Goal: Transaction & Acquisition: Purchase product/service

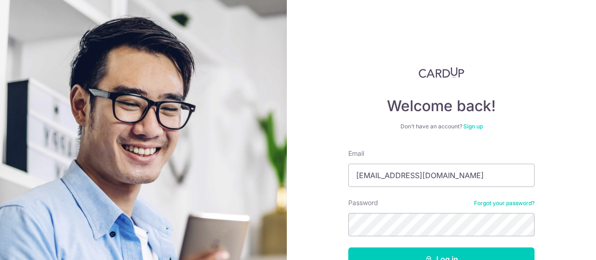
scroll to position [62, 0]
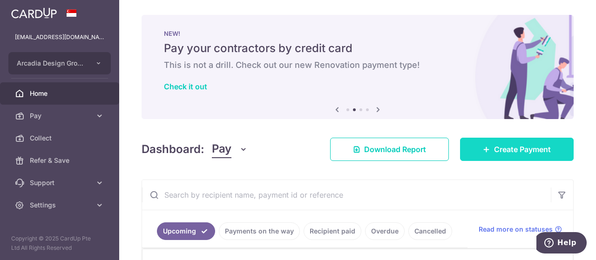
click at [506, 148] on span "Create Payment" at bounding box center [522, 149] width 57 height 11
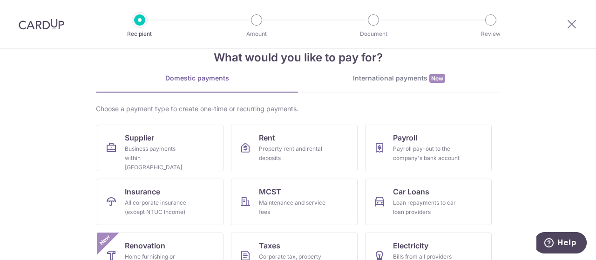
scroll to position [47, 0]
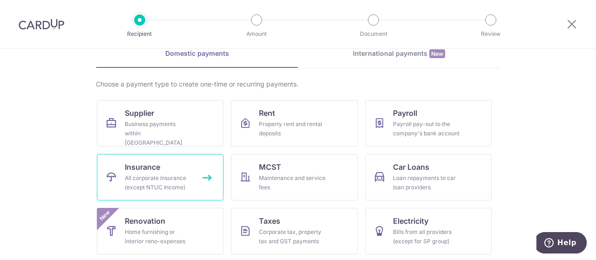
click at [148, 174] on div "All corporate insurance (except NTUC Income)" at bounding box center [158, 183] width 67 height 19
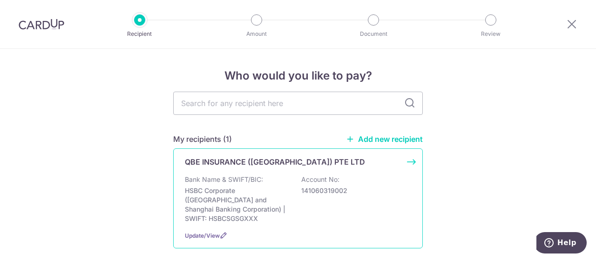
click at [248, 178] on p "Bank Name & SWIFT/BIC:" at bounding box center [224, 179] width 78 height 9
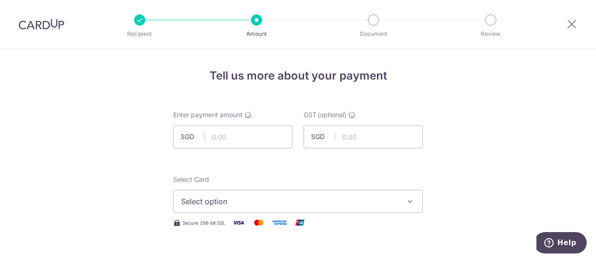
click at [407, 200] on icon "button" at bounding box center [409, 201] width 9 height 9
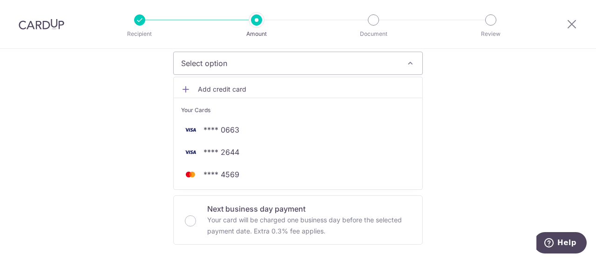
scroll to position [140, 0]
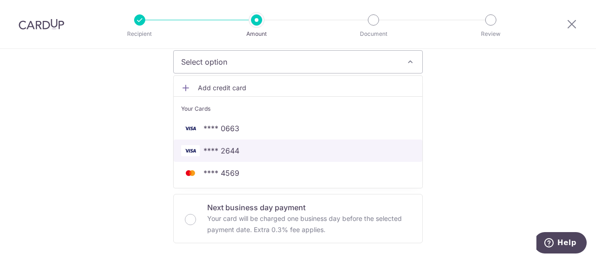
click at [248, 152] on span "**** 2644" at bounding box center [298, 150] width 234 height 11
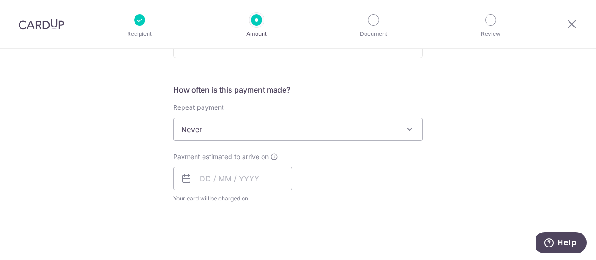
scroll to position [326, 0]
click at [239, 180] on input "text" at bounding box center [232, 177] width 119 height 23
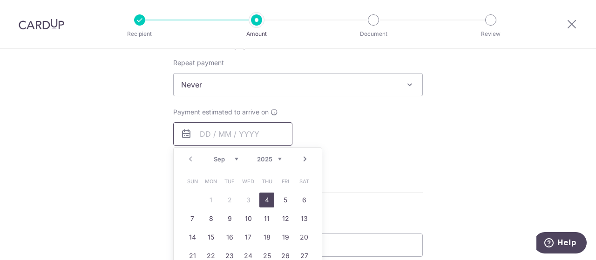
scroll to position [372, 0]
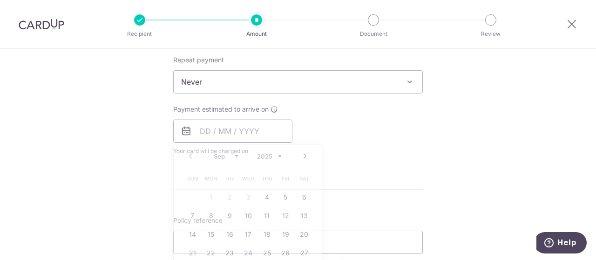
click at [459, 125] on div "Tell us more about your payment Enter payment amount SGD GST (optional) SGD Sel…" at bounding box center [298, 128] width 596 height 905
click at [239, 133] on input "text" at bounding box center [232, 131] width 119 height 23
click at [264, 195] on link "4" at bounding box center [266, 197] width 15 height 15
type input "04/09/2025"
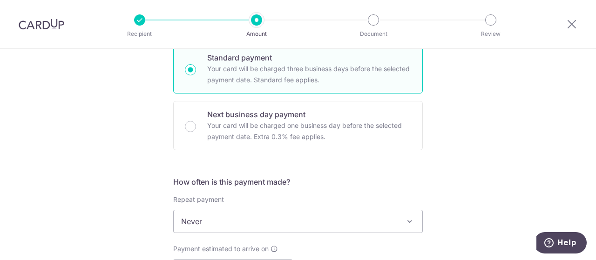
scroll to position [233, 0]
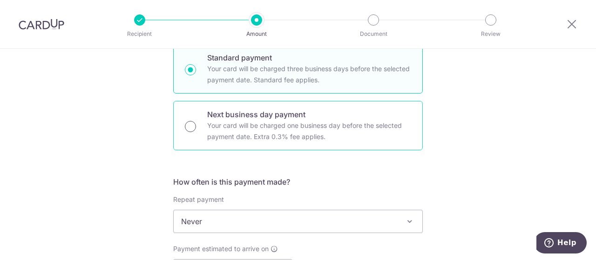
click at [193, 126] on input "Next business day payment Your card will be charged one business day before the…" at bounding box center [190, 126] width 11 height 11
radio input "true"
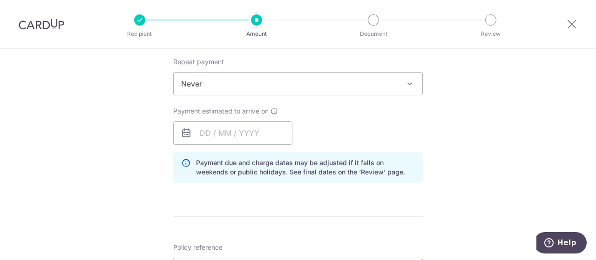
scroll to position [372, 0]
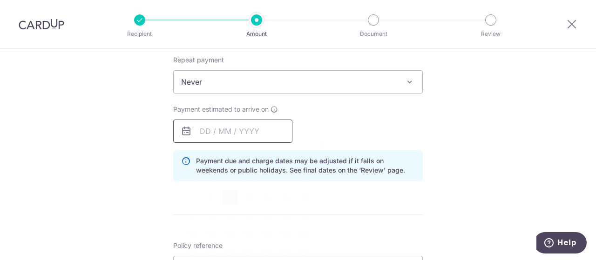
click at [233, 129] on input "text" at bounding box center [232, 131] width 119 height 23
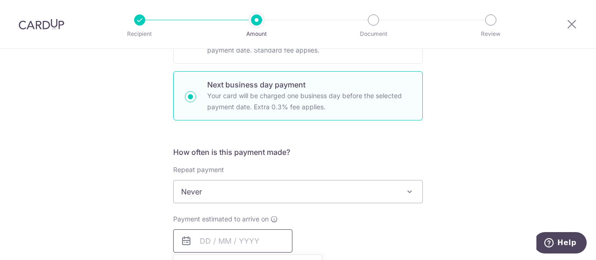
scroll to position [233, 0]
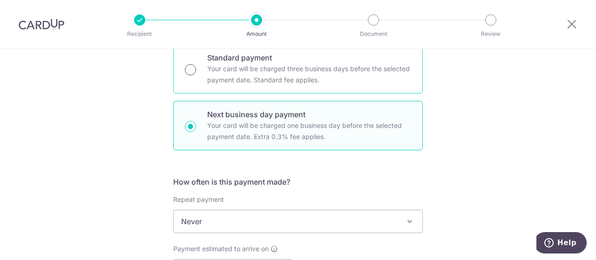
click at [193, 69] on input "Standard payment Your card will be charged three business days before the selec…" at bounding box center [190, 69] width 11 height 11
radio input "true"
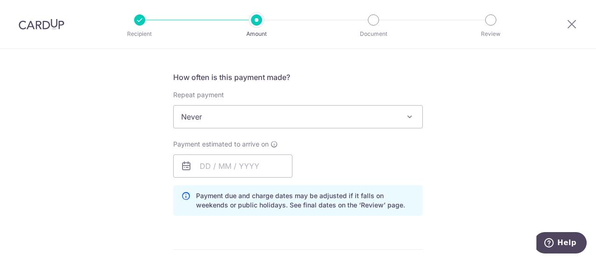
scroll to position [372, 0]
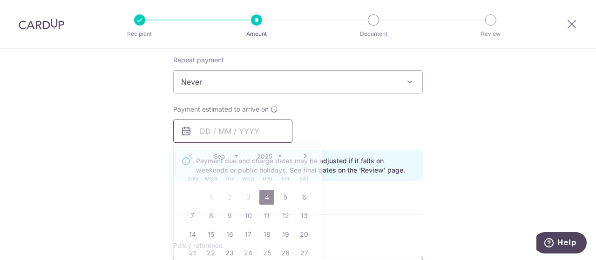
click at [263, 125] on input "text" at bounding box center [232, 131] width 119 height 23
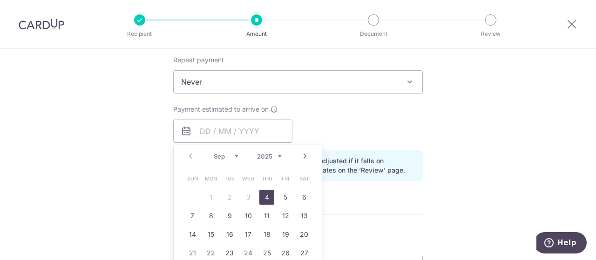
click at [264, 193] on link "4" at bounding box center [266, 197] width 15 height 15
type input "04/09/2025"
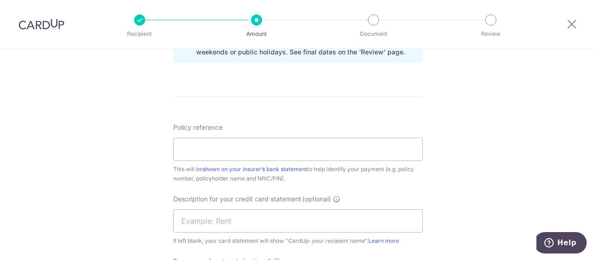
scroll to position [512, 0]
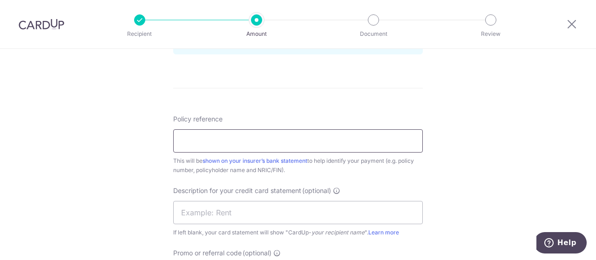
click at [205, 134] on input "Policy reference" at bounding box center [298, 140] width 250 height 23
paste input "E0028245"
type input "E0028245"
click at [188, 212] on input "text" at bounding box center [298, 212] width 250 height 23
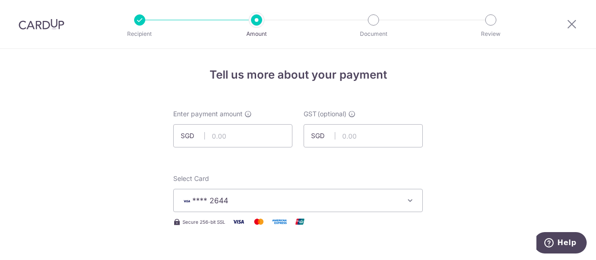
scroll to position [0, 0]
type input "ADG CAR INSURAN"
click at [229, 132] on input "text" at bounding box center [232, 136] width 119 height 23
click at [352, 202] on span "**** 2644" at bounding box center [289, 201] width 217 height 11
type input "2,180.00"
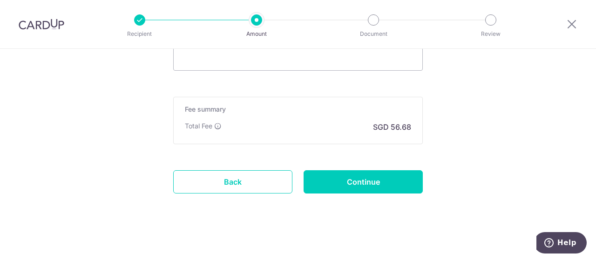
scroll to position [729, 0]
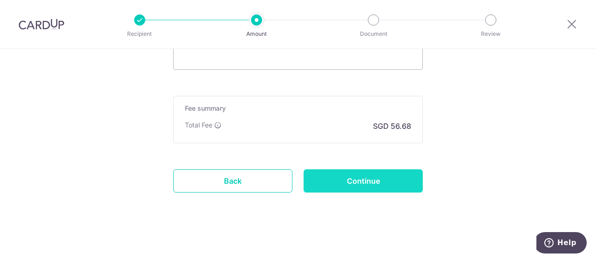
click at [366, 182] on input "Continue" at bounding box center [363, 180] width 119 height 23
type input "Create Schedule"
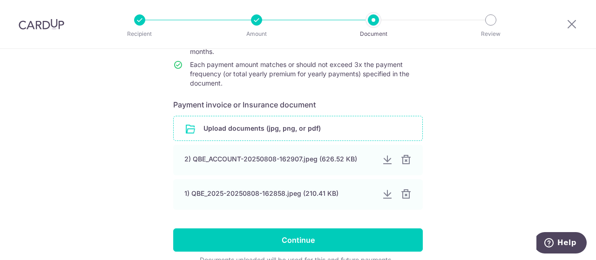
scroll to position [140, 0]
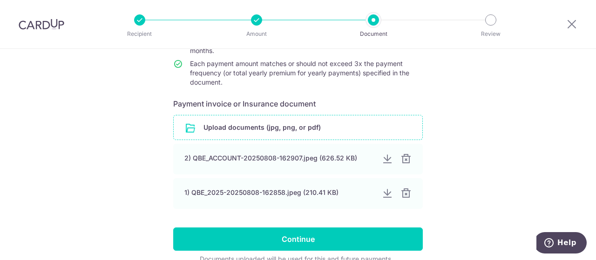
click at [219, 123] on input "file" at bounding box center [298, 127] width 249 height 24
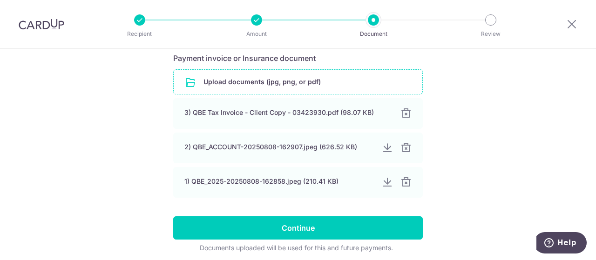
scroll to position [186, 0]
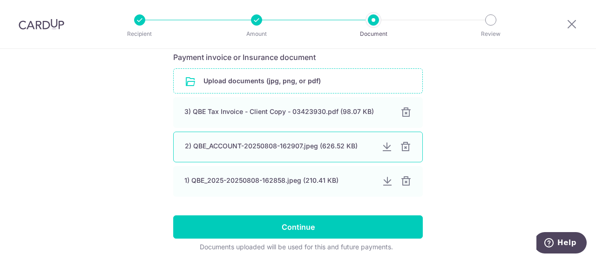
click at [402, 146] on div at bounding box center [405, 147] width 11 height 11
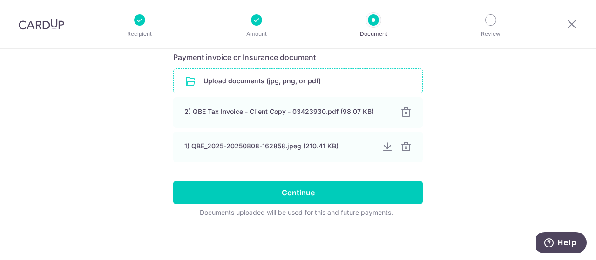
click at [402, 146] on div at bounding box center [405, 147] width 11 height 11
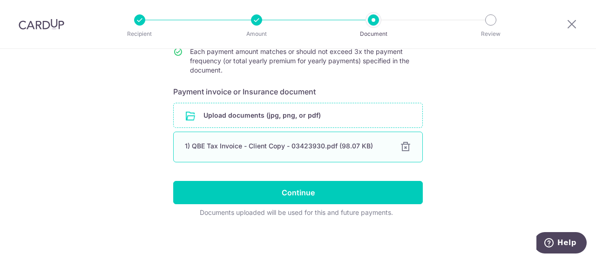
click at [359, 149] on div "1) QBE Tax Invoice - Client Copy - 03423930.pdf (98.07 KB)" at bounding box center [287, 146] width 204 height 9
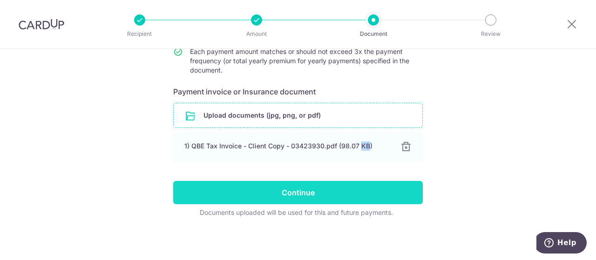
click at [331, 194] on input "Continue" at bounding box center [298, 192] width 250 height 23
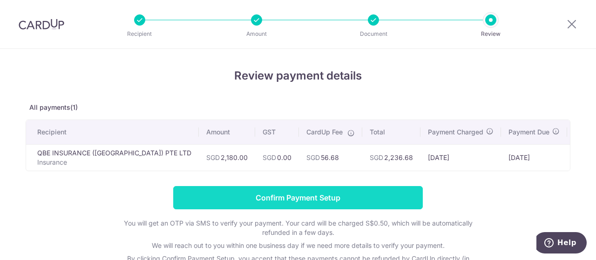
click at [377, 198] on input "Confirm Payment Setup" at bounding box center [298, 197] width 250 height 23
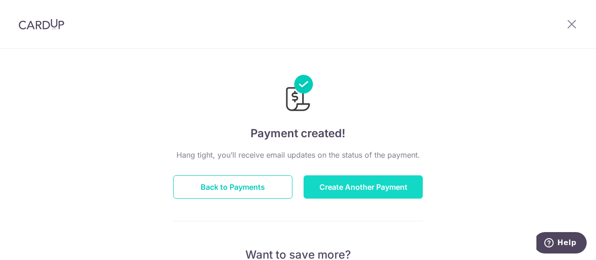
click at [330, 189] on button "Create Another Payment" at bounding box center [363, 187] width 119 height 23
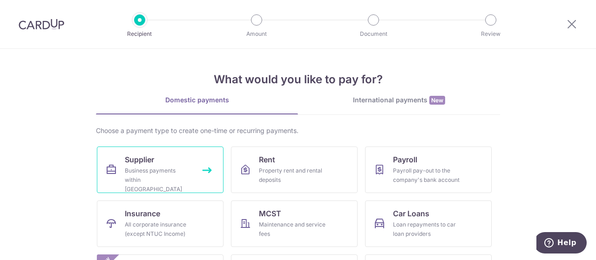
click at [182, 163] on link "Supplier Business payments within Singapore" at bounding box center [160, 170] width 127 height 47
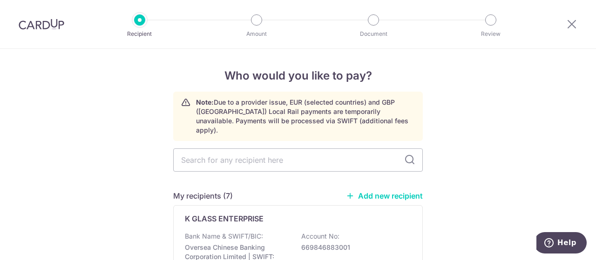
click at [397, 191] on link "Add new recipient" at bounding box center [384, 195] width 77 height 9
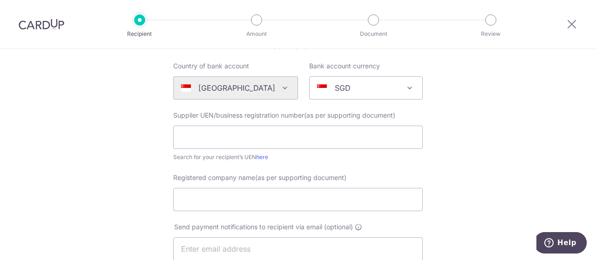
scroll to position [93, 0]
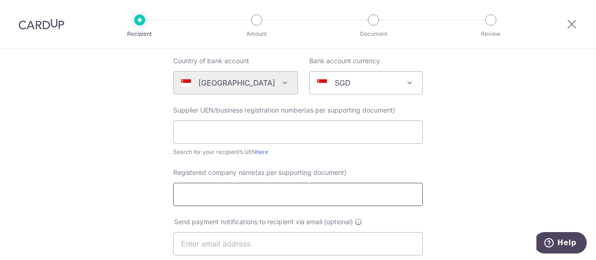
click at [260, 192] on input "Registered company name(as per supporting document)" at bounding box center [298, 194] width 250 height 23
paste input "The Singapore Contractors Association Ltd"
type input "The Singapore Contractors Association Ltd"
click at [213, 131] on input "text" at bounding box center [298, 132] width 250 height 23
paste input "197702862E"
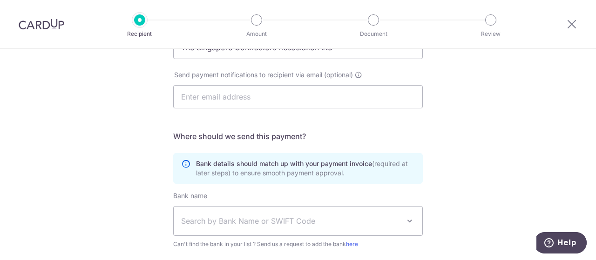
scroll to position [279, 0]
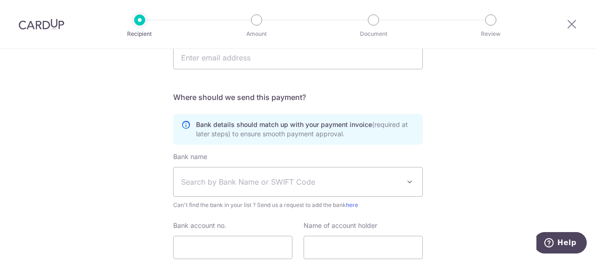
type input "197702862E"
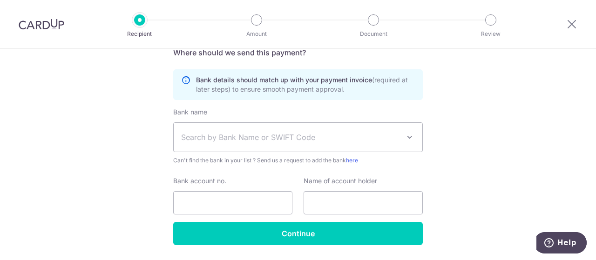
scroll to position [326, 0]
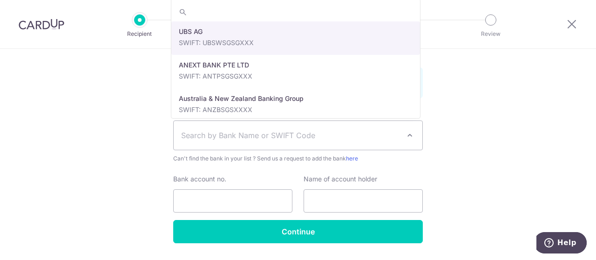
click at [406, 135] on span at bounding box center [409, 135] width 11 height 11
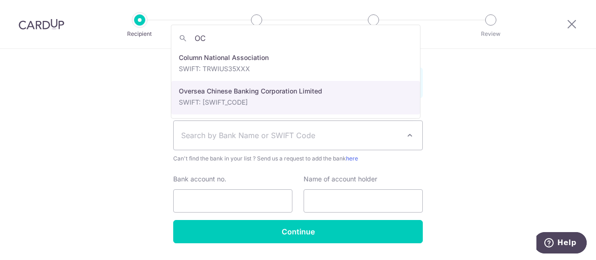
type input "OC"
select select "12"
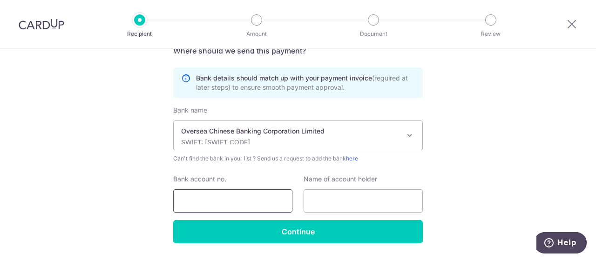
click at [206, 201] on input "Bank account no." at bounding box center [232, 200] width 119 height 23
paste input "524023173001"
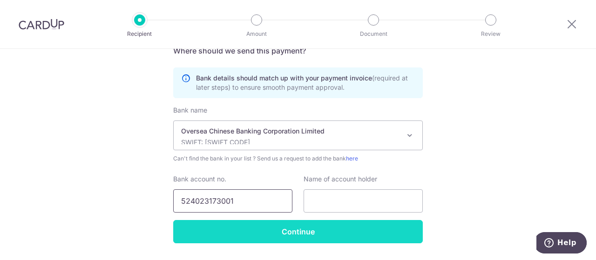
type input "524023173001"
click at [270, 233] on input "Continue" at bounding box center [298, 231] width 250 height 23
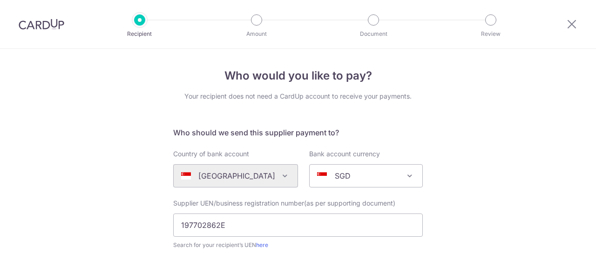
scroll to position [374, 0]
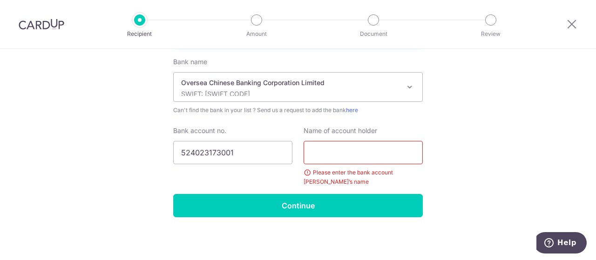
click at [353, 157] on input "text" at bounding box center [363, 152] width 119 height 23
paste input "The Singapore Contractors Association Ltd"
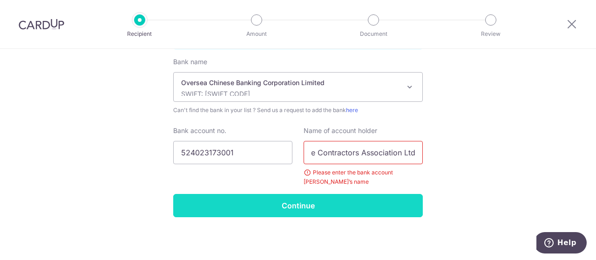
type input "The Singapore Contractors Association Ltd"
click at [312, 203] on input "Continue" at bounding box center [298, 205] width 250 height 23
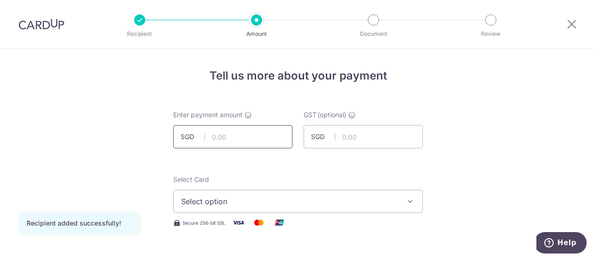
click at [226, 135] on input "text" at bounding box center [232, 136] width 119 height 23
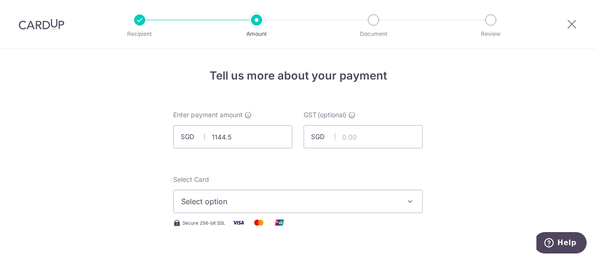
type input "1,144.50"
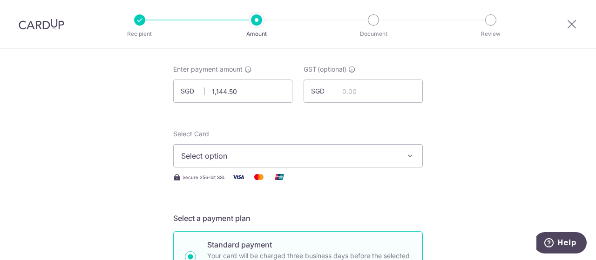
scroll to position [47, 0]
click at [409, 154] on icon "button" at bounding box center [409, 154] width 9 height 9
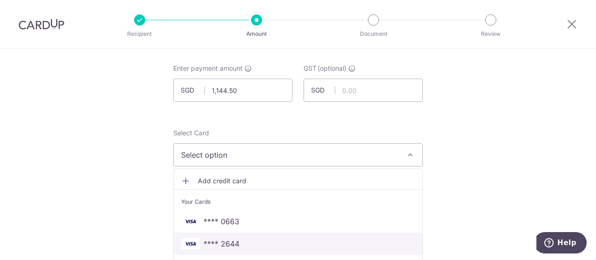
click at [230, 246] on span "**** 2644" at bounding box center [221, 243] width 36 height 11
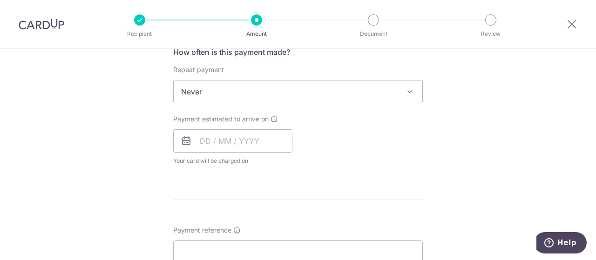
scroll to position [372, 0]
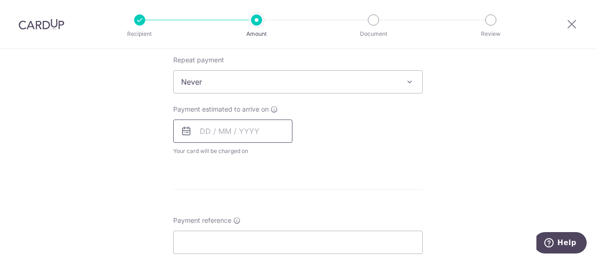
click at [241, 122] on input "text" at bounding box center [232, 131] width 119 height 23
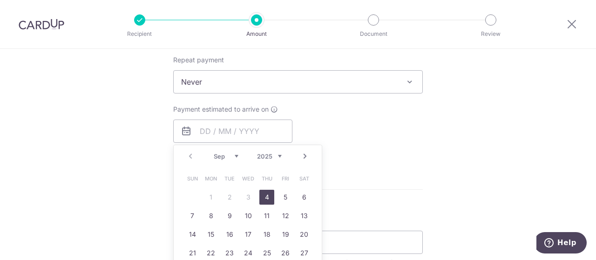
click at [262, 194] on link "4" at bounding box center [266, 197] width 15 height 15
type input "04/09/2025"
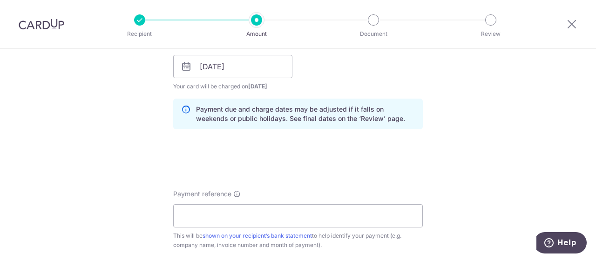
scroll to position [466, 0]
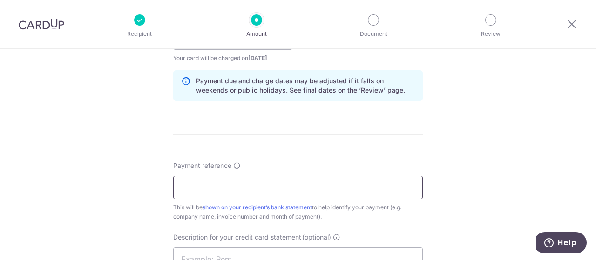
click at [270, 181] on input "Payment reference" at bounding box center [298, 187] width 250 height 23
type input "ADG SCAL"
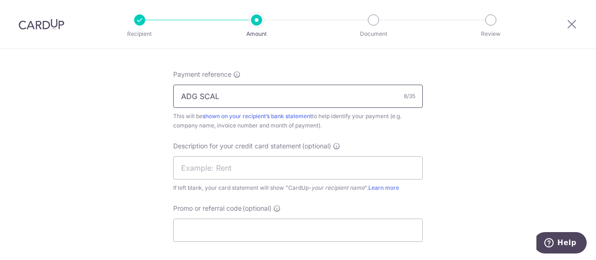
scroll to position [559, 0]
drag, startPoint x: 221, startPoint y: 94, endPoint x: 74, endPoint y: 125, distance: 149.9
click at [219, 100] on input "Payment reference" at bounding box center [298, 94] width 250 height 23
paste input "SLOR-250806844"
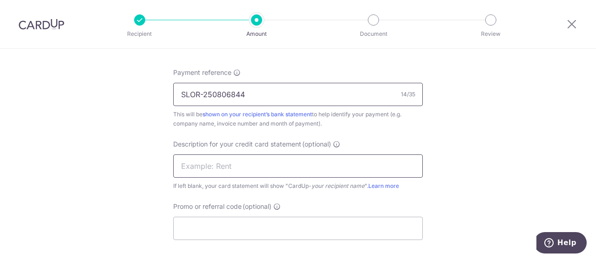
type input "SLOR-250806844"
click at [202, 161] on input "text" at bounding box center [298, 166] width 250 height 23
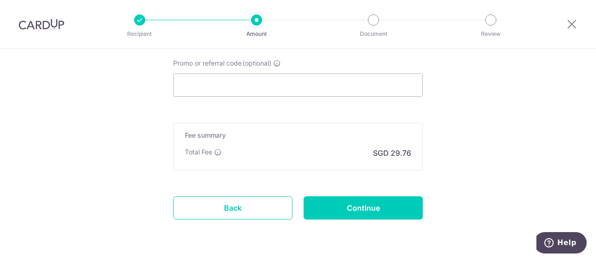
scroll to position [729, 0]
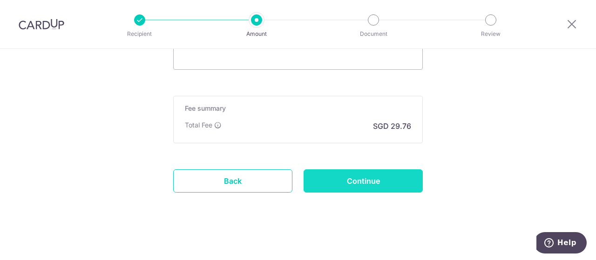
type input "ADG SCAL"
click at [371, 178] on input "Continue" at bounding box center [363, 180] width 119 height 23
type input "Create Schedule"
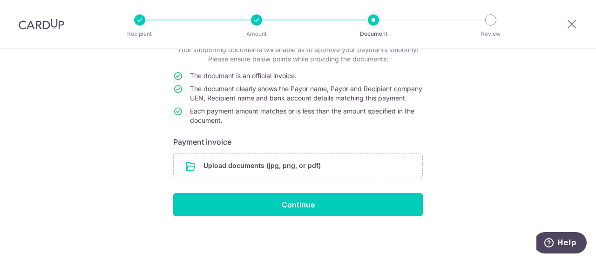
scroll to position [74, 0]
click at [298, 167] on input "file" at bounding box center [298, 166] width 249 height 24
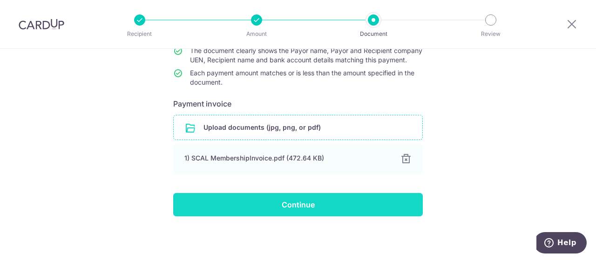
scroll to position [112, 0]
click at [327, 202] on input "Continue" at bounding box center [298, 204] width 250 height 23
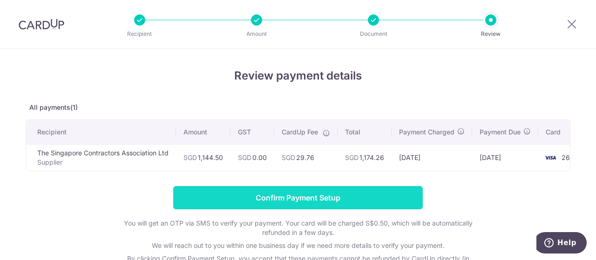
click at [372, 202] on input "Confirm Payment Setup" at bounding box center [298, 197] width 250 height 23
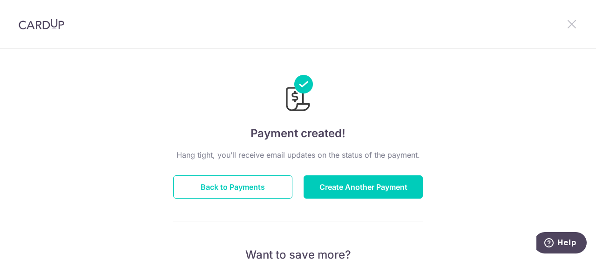
click at [570, 25] on icon at bounding box center [571, 24] width 11 height 12
